Goal: Information Seeking & Learning: Find specific fact

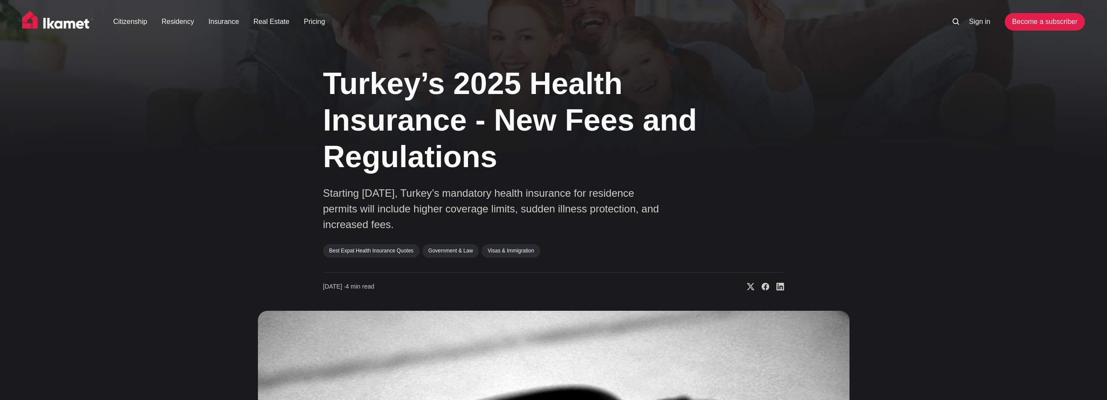
drag, startPoint x: 323, startPoint y: 194, endPoint x: 396, endPoint y: 228, distance: 80.6
click at [396, 228] on p "Starting April 1, 2025, Turkey’s mandatory health insurance for residence permi…" at bounding box center [497, 208] width 348 height 47
copy p "Starting April 1, 2025, Turkey’s mandatory health insurance for residence permi…"
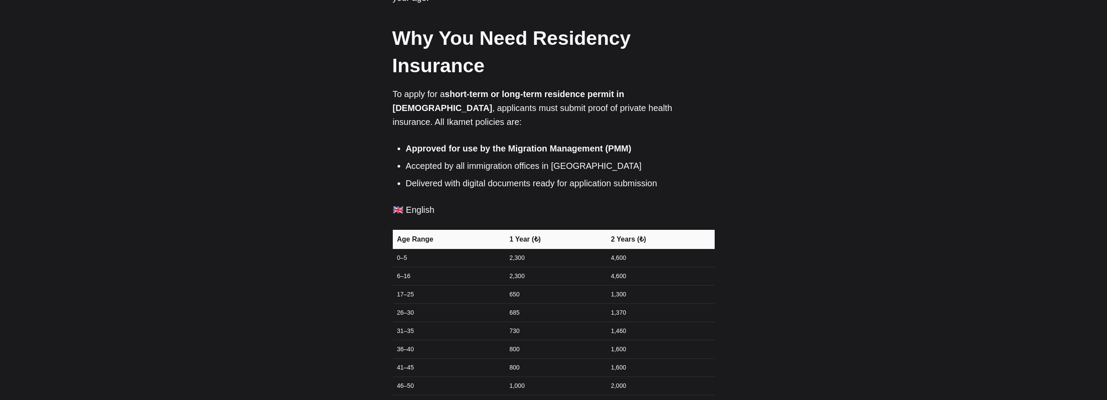
scroll to position [305, 0]
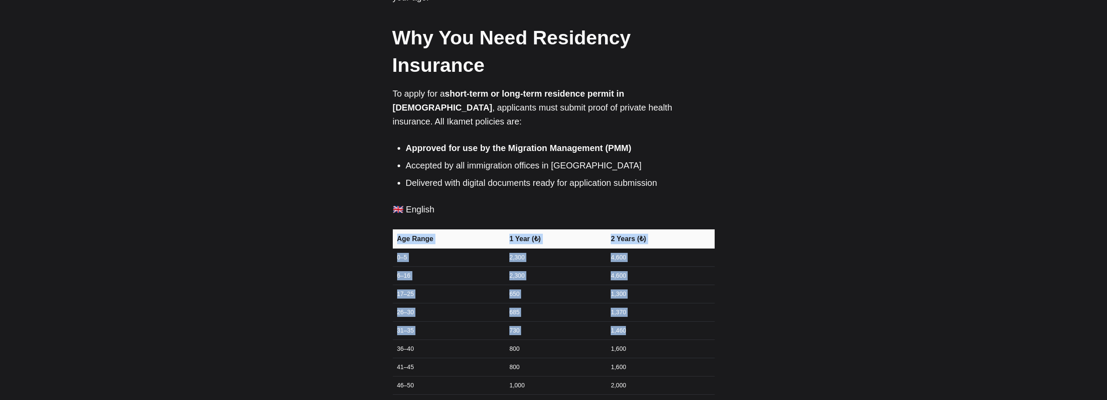
drag, startPoint x: 403, startPoint y: 301, endPoint x: 638, endPoint y: 300, distance: 235.3
click at [638, 321] on td "1,460" at bounding box center [660, 330] width 109 height 18
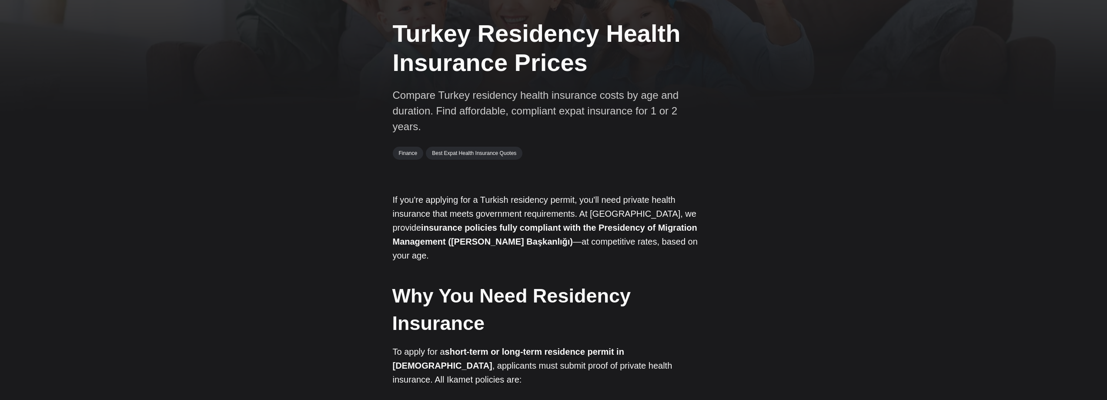
scroll to position [0, 0]
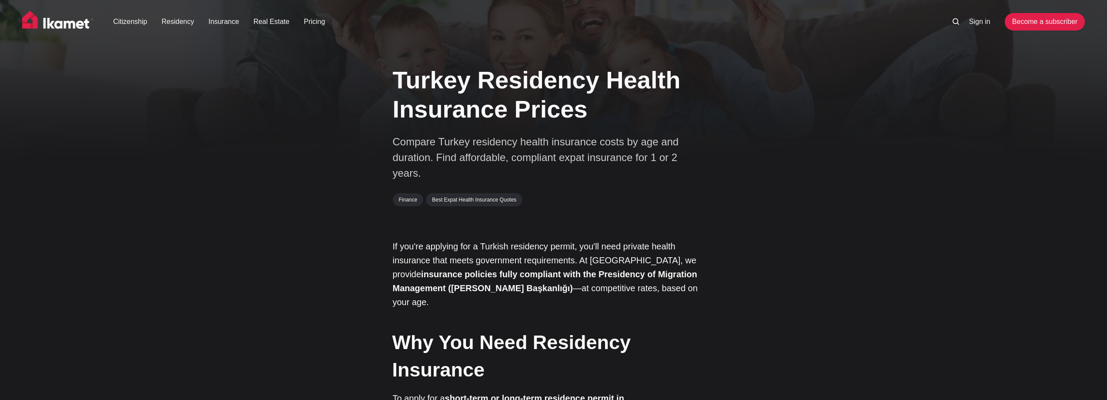
click at [64, 22] on img at bounding box center [57, 22] width 71 height 22
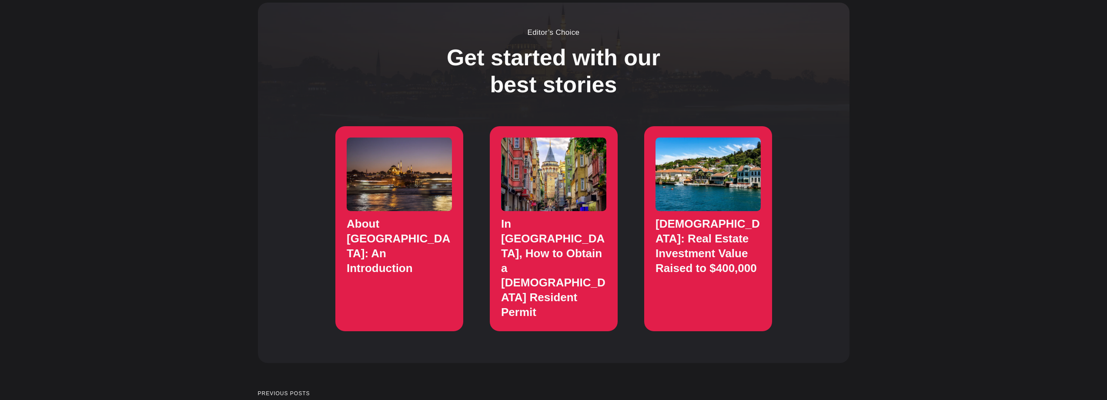
scroll to position [1044, 0]
